Goal: Information Seeking & Learning: Check status

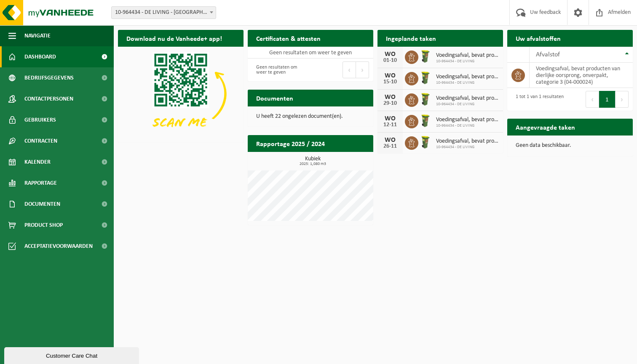
click at [48, 56] on span "Dashboard" at bounding box center [40, 56] width 32 height 21
click at [285, 100] on h2 "Documenten" at bounding box center [275, 98] width 54 height 16
click at [287, 114] on p "U heeft 22 ongelezen document(en)." at bounding box center [310, 117] width 109 height 6
click at [39, 206] on span "Documenten" at bounding box center [42, 204] width 36 height 21
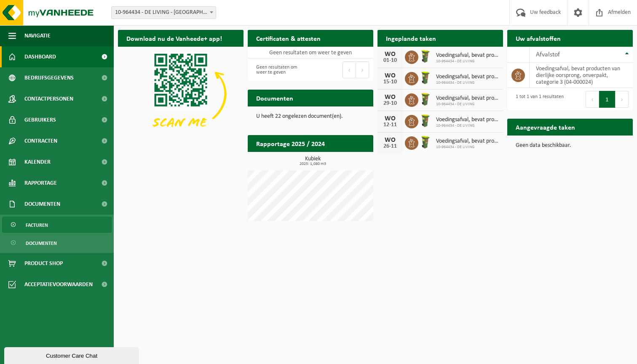
click at [32, 226] on span "Facturen" at bounding box center [37, 225] width 22 height 16
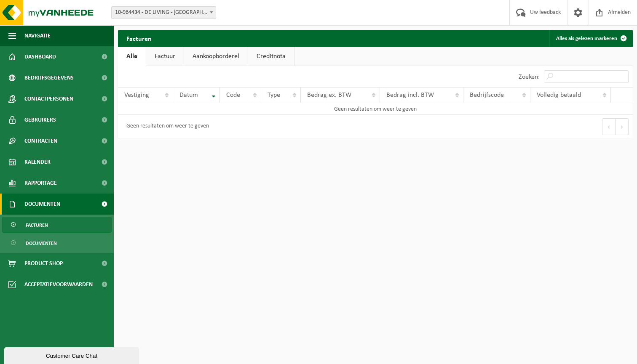
click at [164, 56] on link "Factuur" at bounding box center [164, 56] width 37 height 19
click at [206, 51] on link "Aankoopborderel" at bounding box center [217, 56] width 64 height 19
click at [269, 56] on link "Creditnota" at bounding box center [275, 56] width 46 height 19
click at [173, 59] on link "Factuur" at bounding box center [164, 56] width 37 height 19
click at [31, 230] on span "Facturen" at bounding box center [37, 225] width 22 height 16
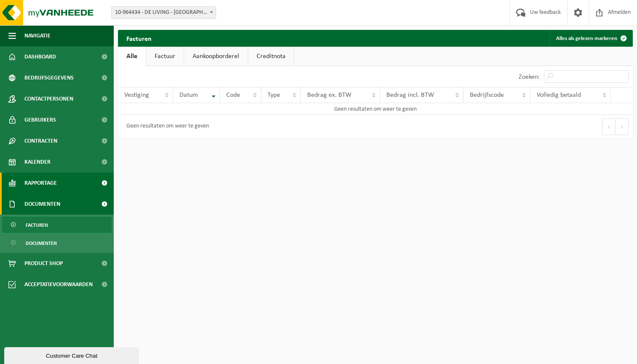
click at [36, 182] on span "Rapportage" at bounding box center [40, 183] width 32 height 21
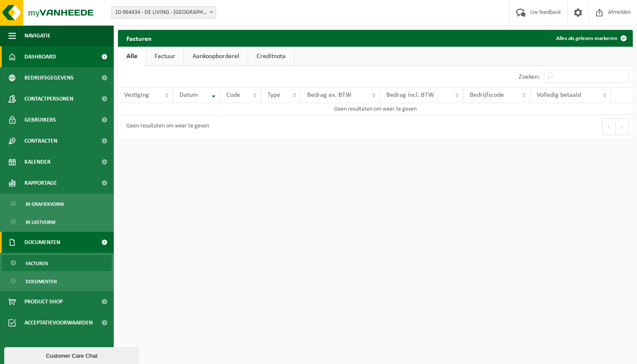
click at [53, 58] on span "Dashboard" at bounding box center [40, 56] width 32 height 21
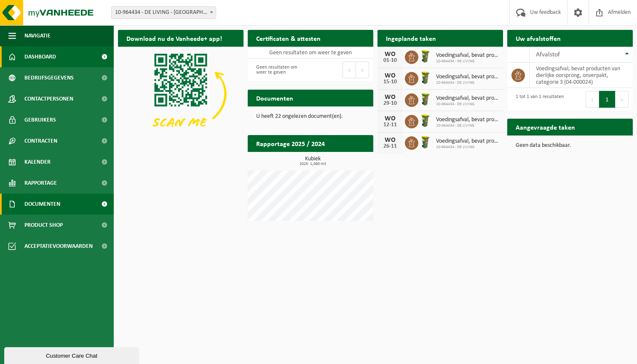
click at [38, 202] on span "Documenten" at bounding box center [42, 204] width 36 height 21
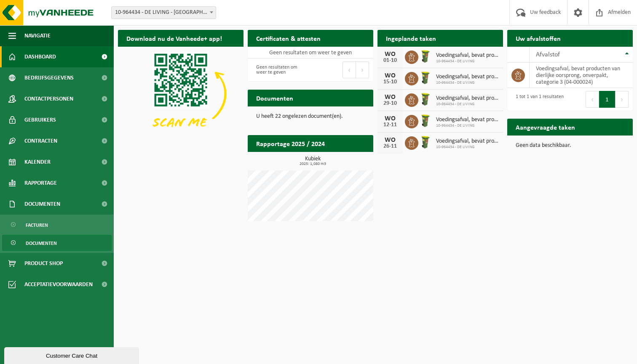
click at [37, 244] on span "Documenten" at bounding box center [41, 243] width 31 height 16
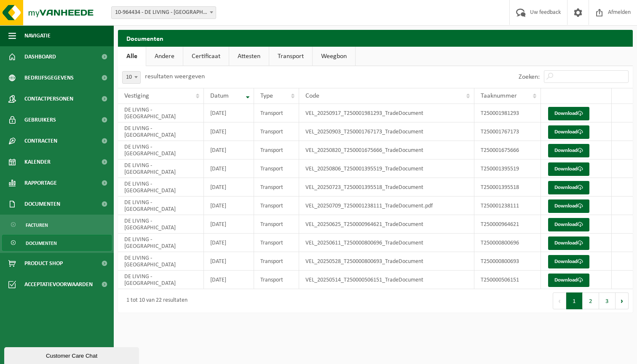
click at [213, 56] on link "Certificaat" at bounding box center [205, 56] width 45 height 19
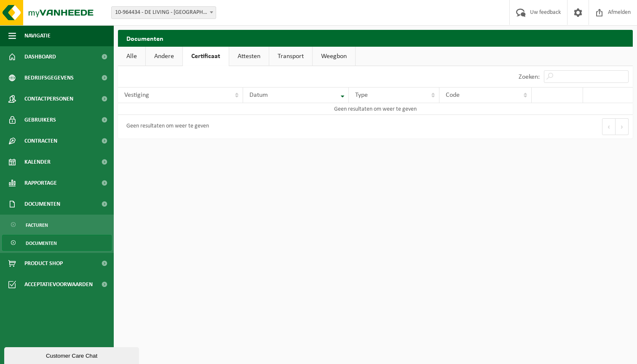
click at [243, 53] on link "Attesten" at bounding box center [249, 56] width 40 height 19
click at [163, 56] on link "Andere" at bounding box center [164, 56] width 37 height 19
click at [140, 56] on link "Alle" at bounding box center [131, 56] width 27 height 19
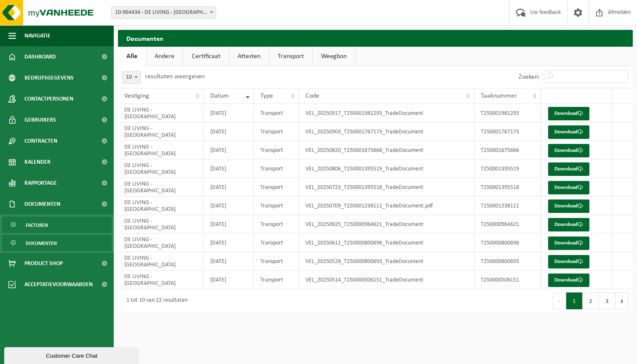
click at [43, 224] on span "Facturen" at bounding box center [37, 225] width 22 height 16
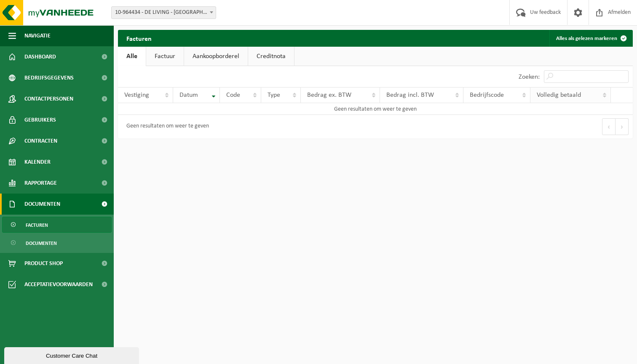
click at [551, 91] on th "Volledig betaald" at bounding box center [570, 95] width 80 height 16
click at [551, 92] on span "Volledig betaald" at bounding box center [559, 95] width 44 height 7
click at [171, 53] on link "Factuur" at bounding box center [164, 56] width 37 height 19
click at [221, 58] on link "Aankoopborderel" at bounding box center [217, 56] width 64 height 19
click at [265, 57] on link "Creditnota" at bounding box center [275, 56] width 46 height 19
